Goal: Information Seeking & Learning: Learn about a topic

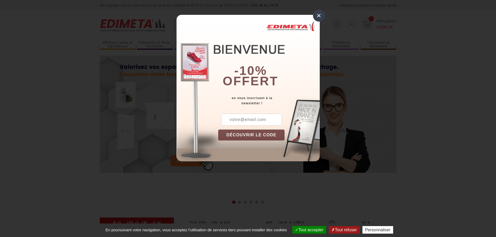
click at [314, 14] on div "×" at bounding box center [319, 16] width 12 height 12
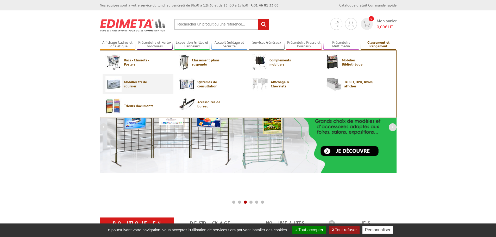
click at [135, 81] on span "Mobilier tri de courrier" at bounding box center [139, 84] width 31 height 8
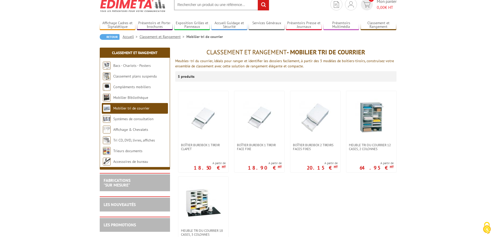
scroll to position [52, 0]
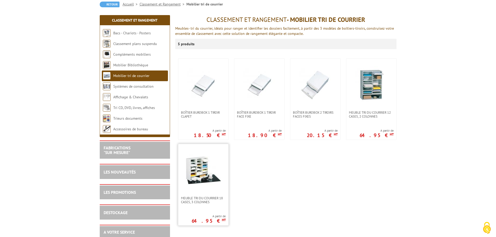
click at [205, 165] on img at bounding box center [203, 170] width 36 height 36
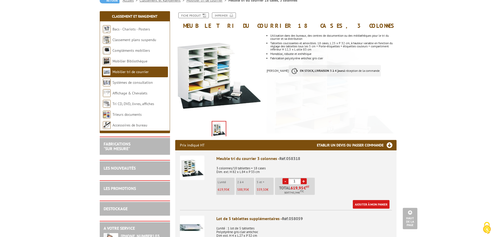
scroll to position [3, 0]
